Goal: Find specific page/section: Find specific page/section

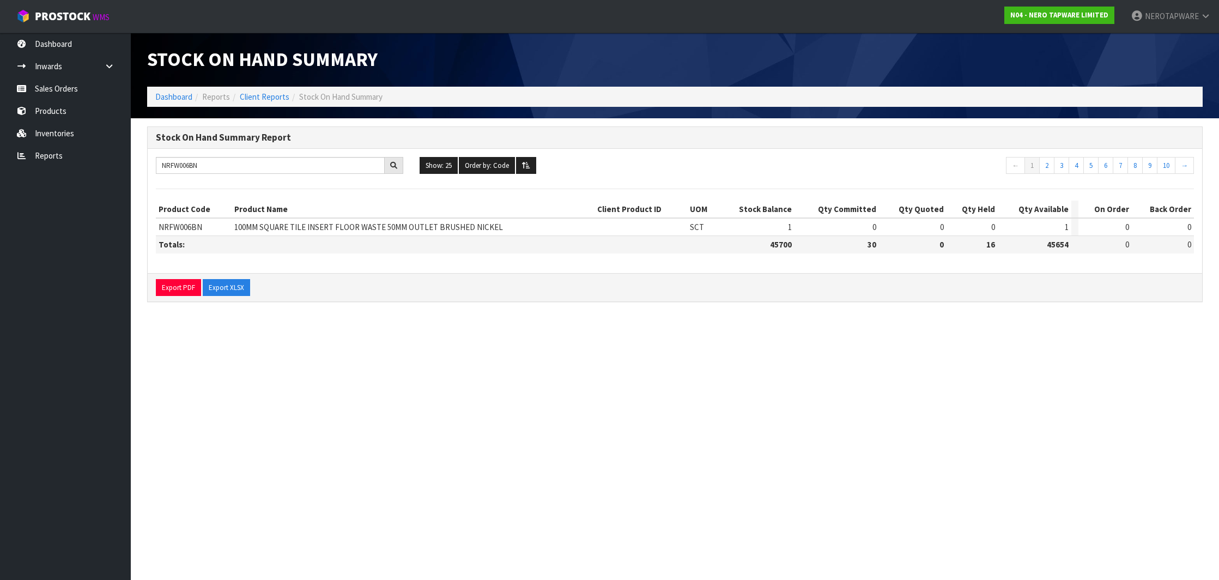
click at [180, 163] on input "NRFW006BN" at bounding box center [270, 165] width 229 height 17
click at [179, 163] on input "NRFW006BN" at bounding box center [270, 165] width 229 height 17
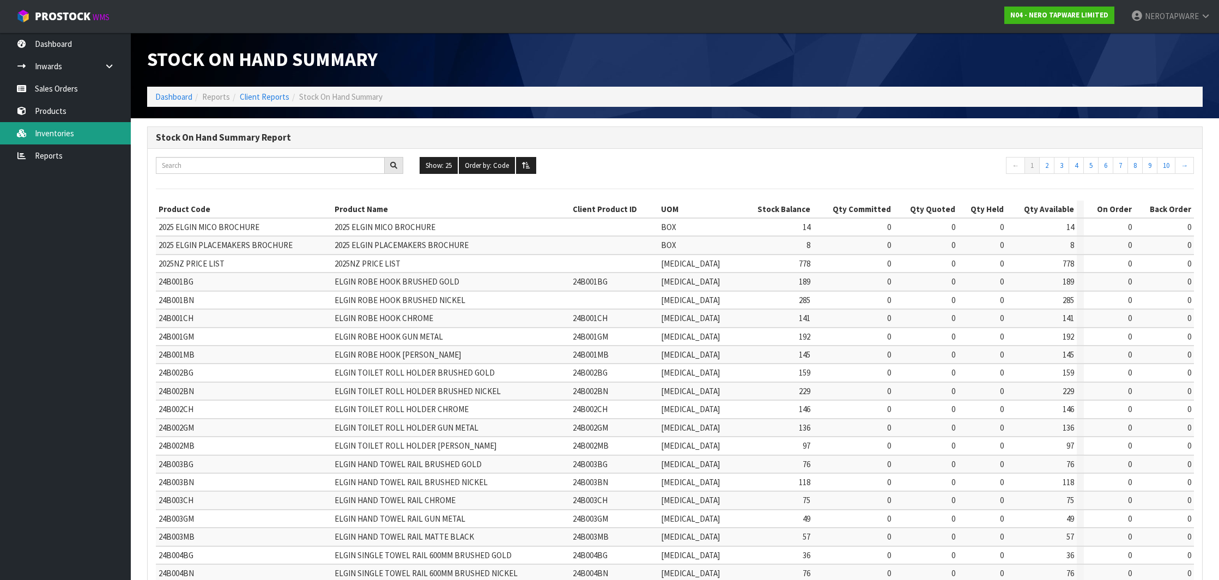
click at [40, 137] on link "Inventories" at bounding box center [65, 133] width 131 height 22
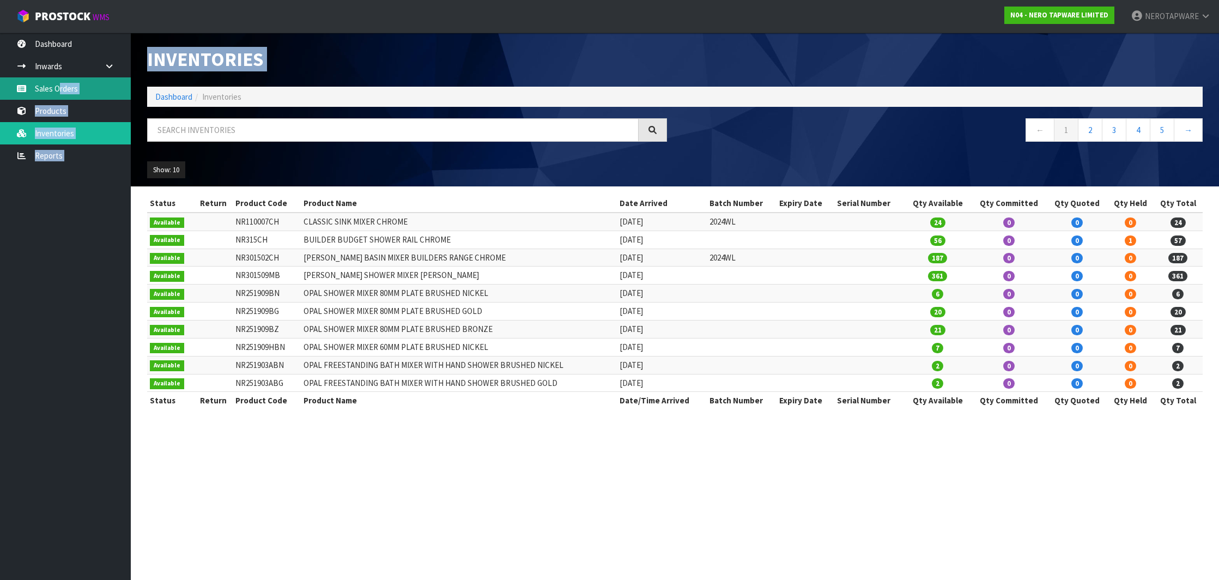
click at [57, 89] on body "Toggle navigation ProStock WMS N04 - NERO TAPWARE LIMITED NEROTAPWARE Logout Da…" at bounding box center [609, 290] width 1219 height 580
click at [58, 89] on link "Sales Orders" at bounding box center [65, 88] width 131 height 22
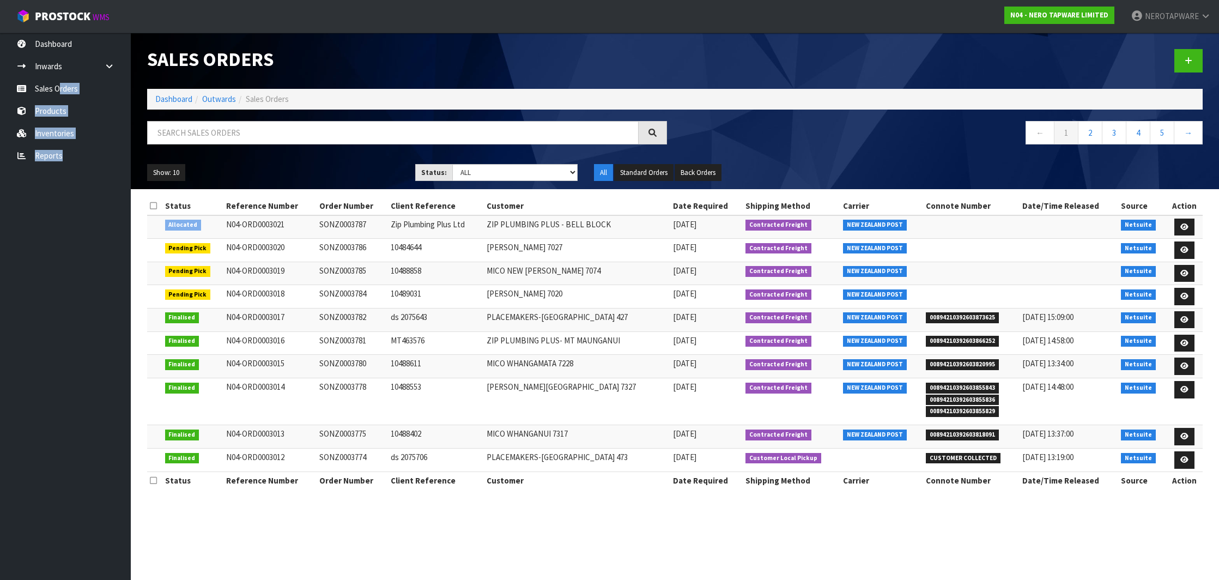
click at [332, 348] on section "Sales Orders Dashboard Outwards Sales Orders ← 1 2 3 4 5 → Show: 10 5 10 25 50 …" at bounding box center [609, 290] width 1219 height 580
click at [1111, 135] on link "3" at bounding box center [1114, 132] width 25 height 23
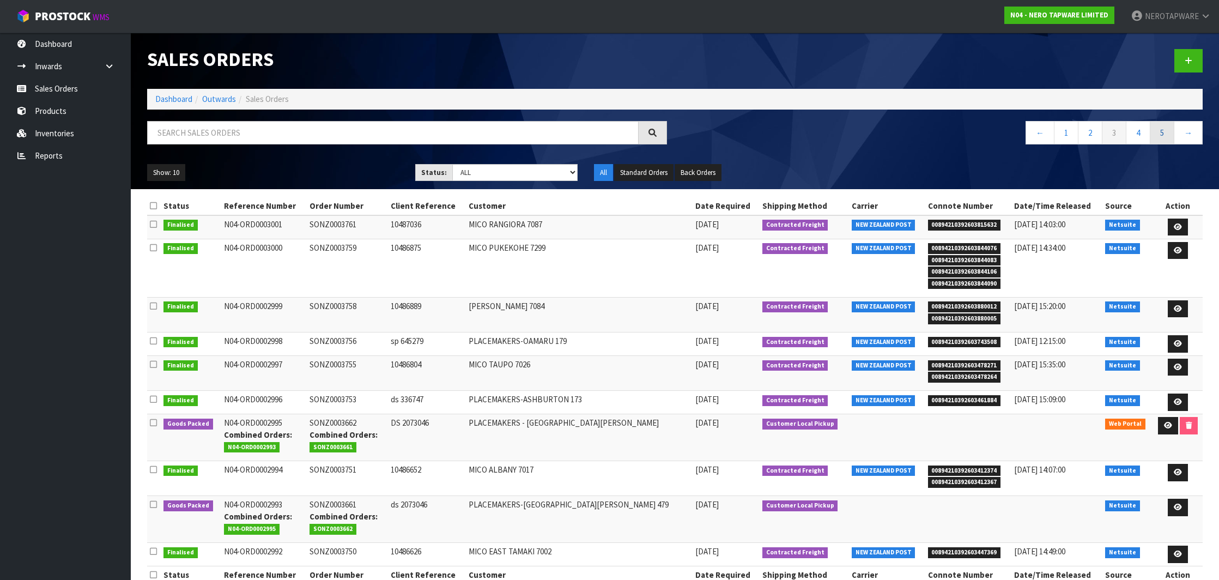
click at [1161, 135] on link "5" at bounding box center [1162, 132] width 25 height 23
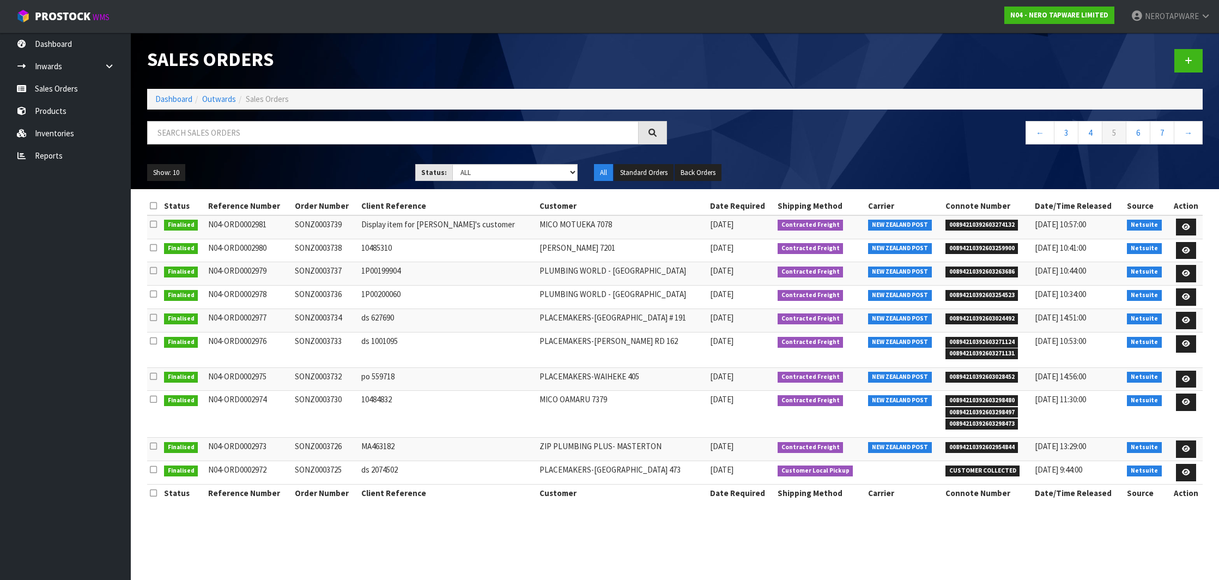
click at [328, 445] on td "SONZ0003726" at bounding box center [325, 449] width 66 height 23
copy td "SONZ0003726"
click at [988, 443] on span "00894210392602954844" at bounding box center [981, 447] width 73 height 11
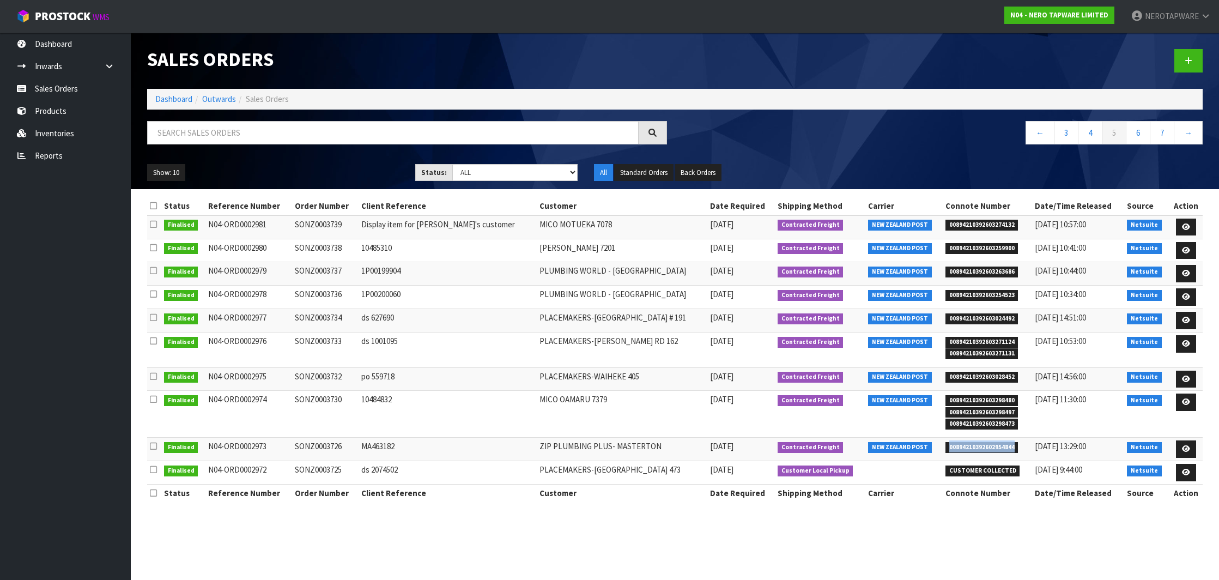
copy span "00894210392602954844"
